Goal: Check status

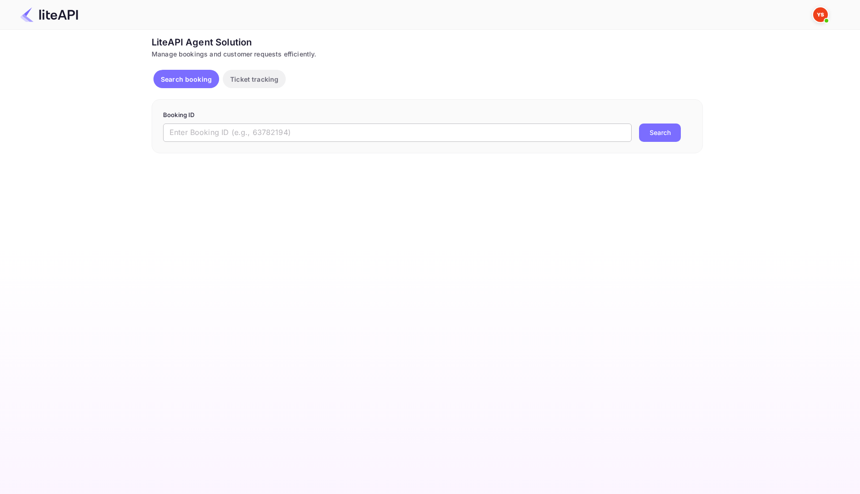
click at [343, 134] on input "text" at bounding box center [397, 133] width 469 height 18
paste input "8893993"
type input "8893993"
click at [667, 131] on button "Search" at bounding box center [660, 133] width 42 height 18
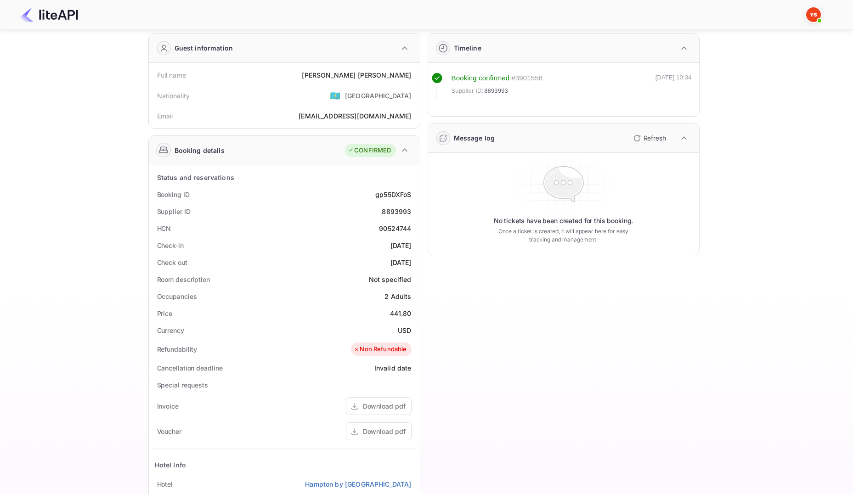
scroll to position [46, 0]
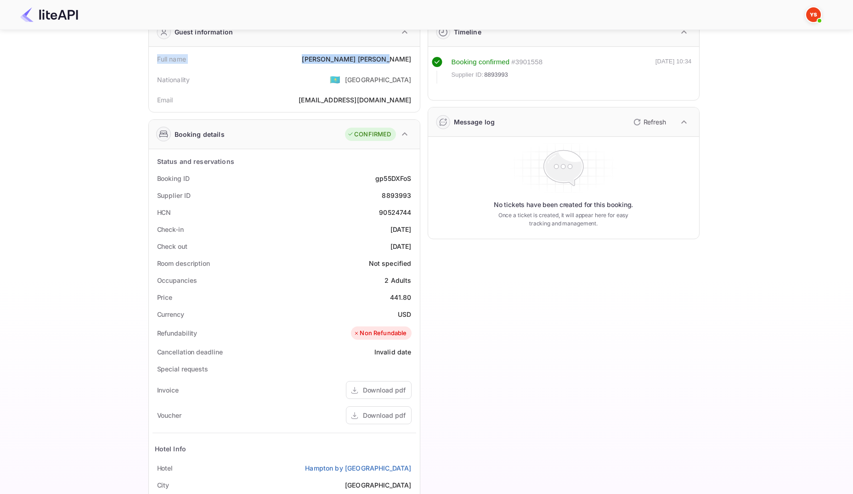
drag, startPoint x: 157, startPoint y: 58, endPoint x: 415, endPoint y: 58, distance: 258.2
click at [415, 58] on div "Full name [PERSON_NAME]" at bounding box center [285, 59] width 264 height 17
copy div "Full name [PERSON_NAME]"
drag, startPoint x: 158, startPoint y: 181, endPoint x: 414, endPoint y: 193, distance: 256.7
click at [414, 193] on div "Status and reservations Booking ID gp55DXFoS Supplier ID 8893993 HCN 90524744 C…" at bounding box center [285, 377] width 264 height 448
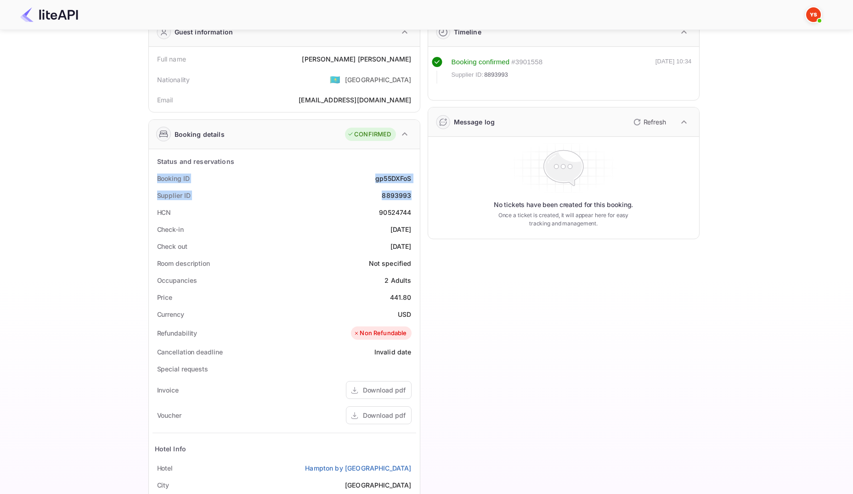
copy div "Booking ID gp55DXFoS Supplier ID 8893993"
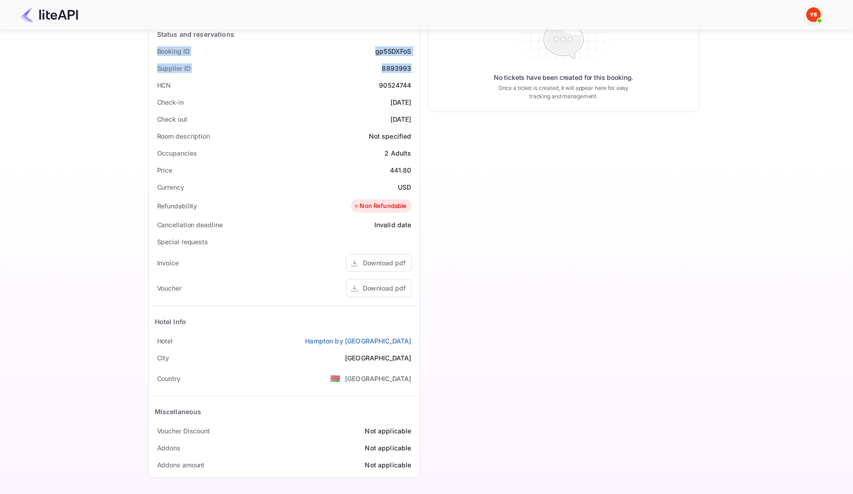
scroll to position [174, 0]
drag, startPoint x: 157, startPoint y: 341, endPoint x: 415, endPoint y: 337, distance: 258.3
click at [415, 337] on div "[GEOGRAPHIC_DATA] by [GEOGRAPHIC_DATA]" at bounding box center [285, 340] width 264 height 17
copy div "[GEOGRAPHIC_DATA] by [GEOGRAPHIC_DATA]"
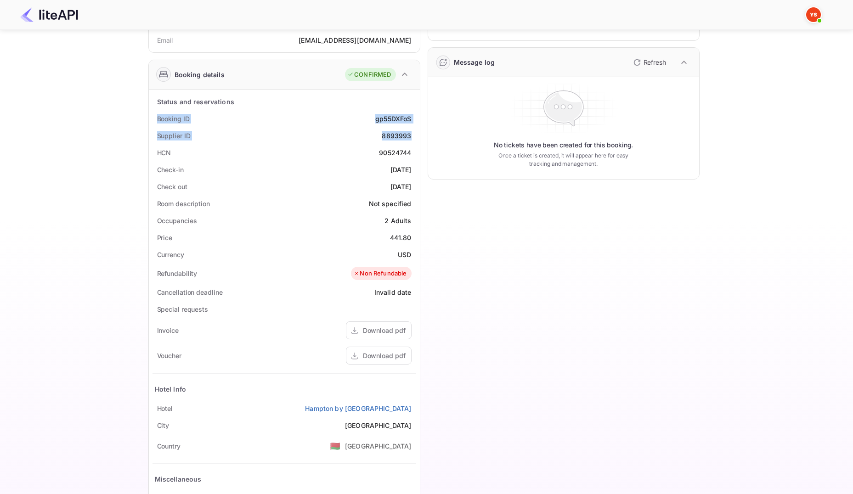
scroll to position [82, 0]
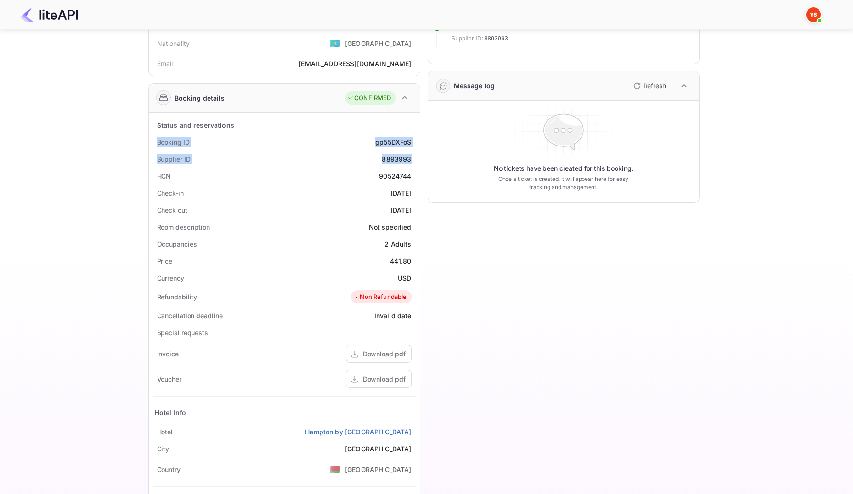
drag, startPoint x: 157, startPoint y: 193, endPoint x: 411, endPoint y: 208, distance: 254.1
click at [411, 208] on div "Status and reservations Booking ID gp55DXFoS Supplier ID 8893993 HCN 90524744 C…" at bounding box center [285, 341] width 264 height 448
copy div "Check-in [DATE] Check out [DATE]"
